Goal: Information Seeking & Learning: Learn about a topic

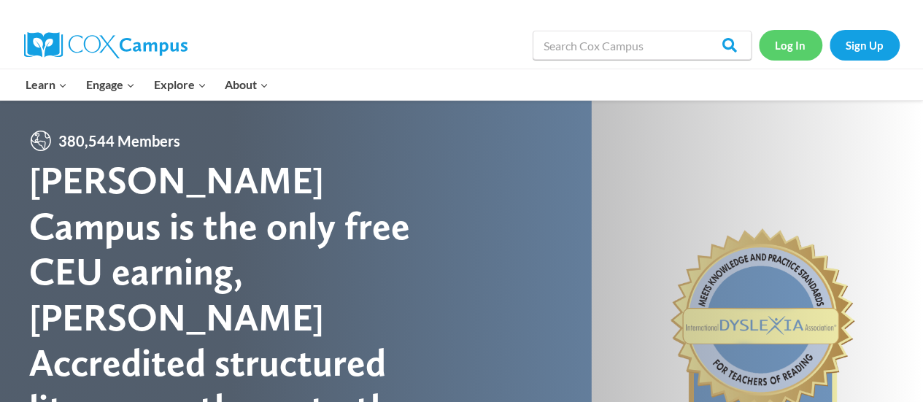
click at [772, 51] on link "Log In" at bounding box center [790, 45] width 63 height 30
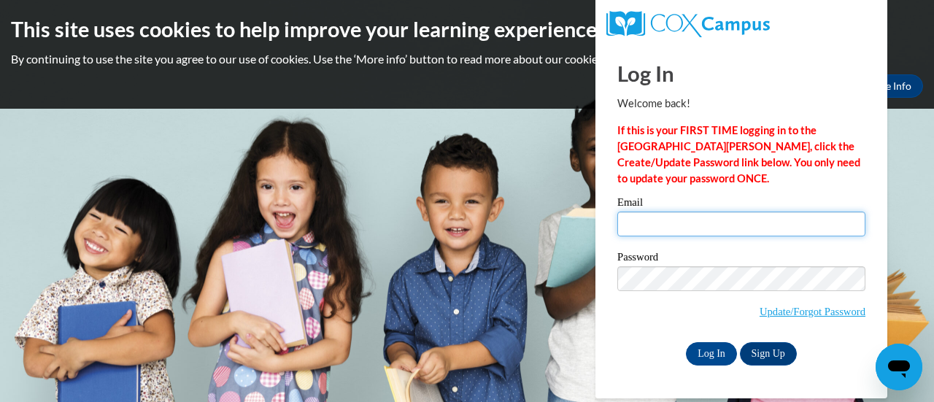
type input "[PERSON_NAME][EMAIL_ADDRESS][PERSON_NAME][DOMAIN_NAME]"
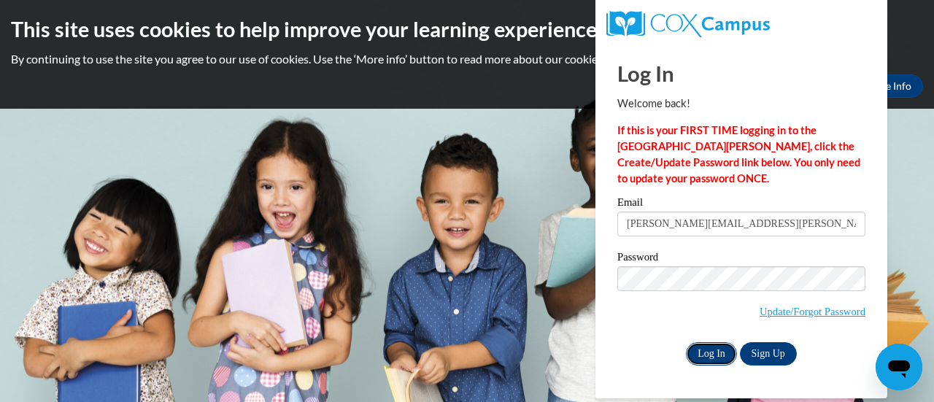
click at [712, 354] on input "Log In" at bounding box center [711, 353] width 51 height 23
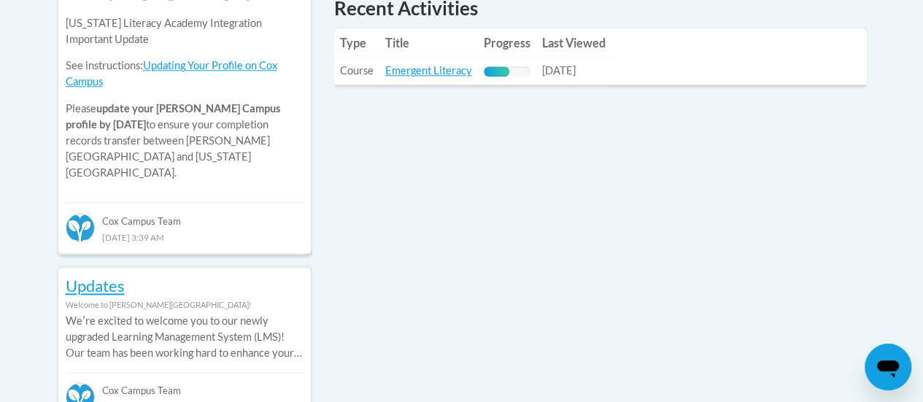
scroll to position [722, 0]
click at [408, 72] on link "Emergent Literacy" at bounding box center [428, 69] width 87 height 12
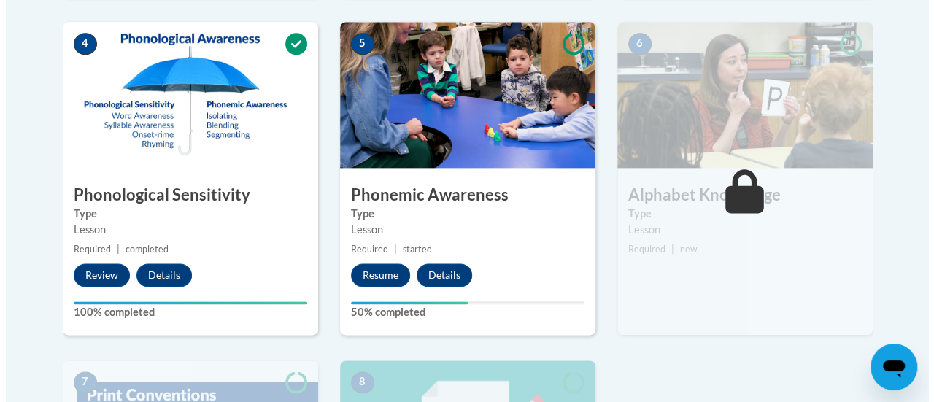
scroll to position [856, 0]
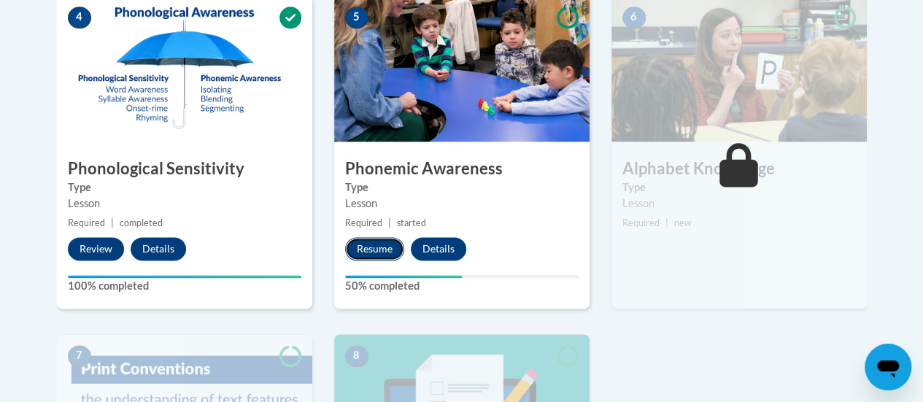
click at [360, 250] on button "Resume" at bounding box center [374, 248] width 59 height 23
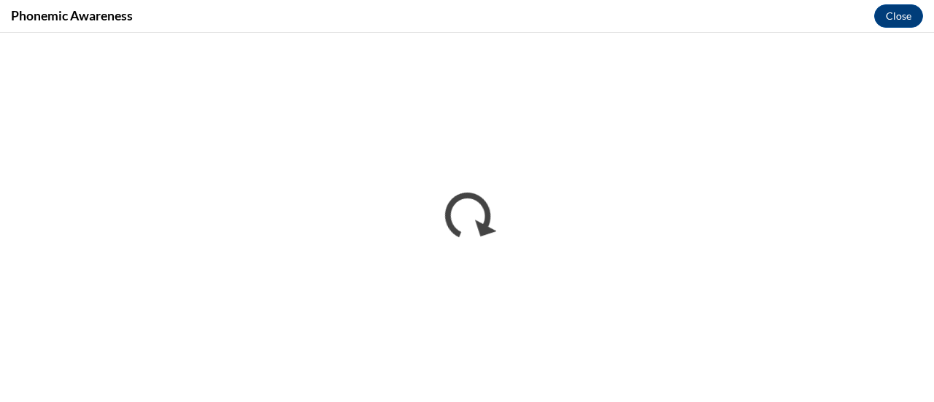
scroll to position [0, 0]
